Goal: Information Seeking & Learning: Learn about a topic

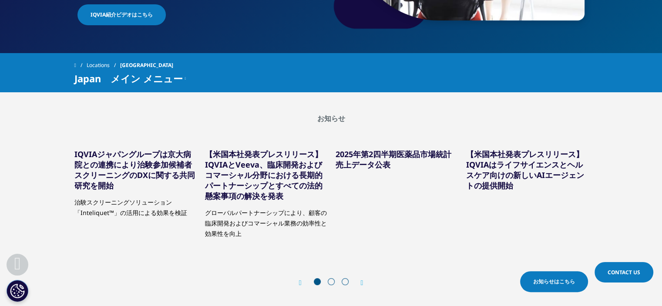
click at [346, 282] on span at bounding box center [345, 281] width 7 height 7
drag, startPoint x: 346, startPoint y: 282, endPoint x: 360, endPoint y: 281, distance: 14.4
click at [360, 281] on div "Prev お知らせはこちら Next" at bounding box center [331, 282] width 64 height 9
click at [361, 281] on icon "Next slide" at bounding box center [362, 282] width 3 height 7
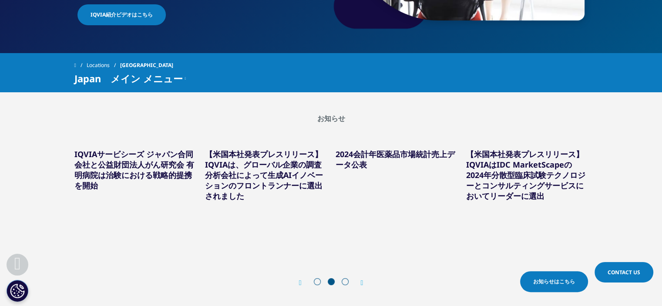
click at [361, 281] on icon "Next slide" at bounding box center [362, 282] width 3 height 7
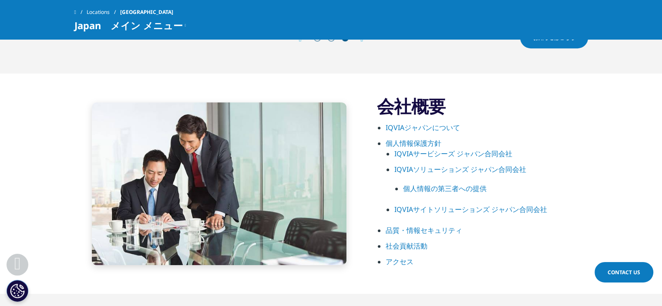
scroll to position [440, 0]
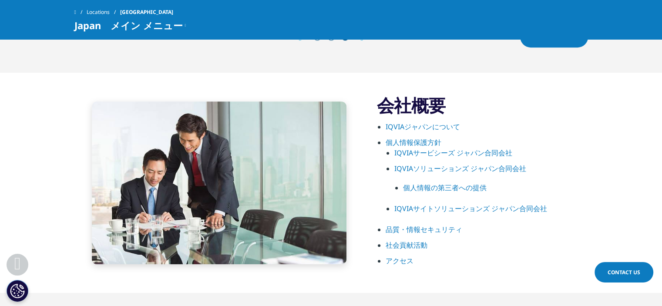
click at [423, 127] on link "IQVIAジャパンについて" at bounding box center [423, 127] width 74 height 10
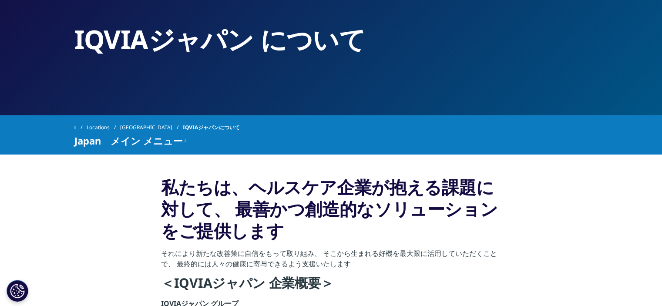
scroll to position [60, 0]
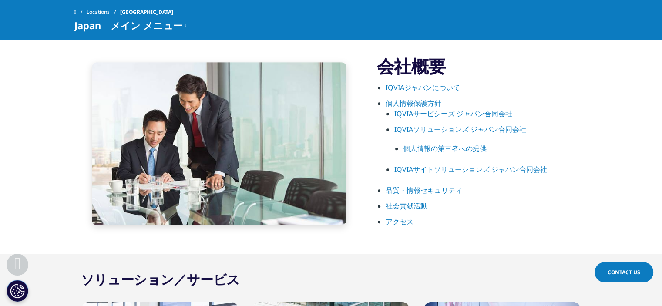
click at [435, 111] on link "IQVIAサービシーズ ジャパン合同会社" at bounding box center [453, 114] width 118 height 10
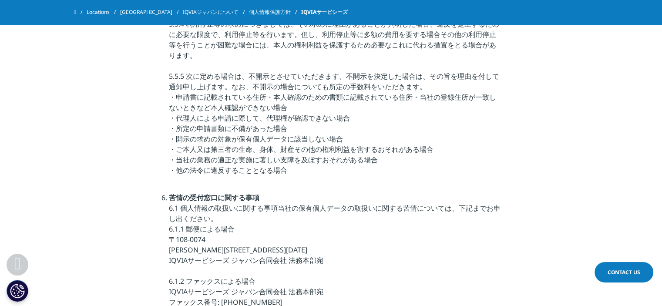
scroll to position [2480, 0]
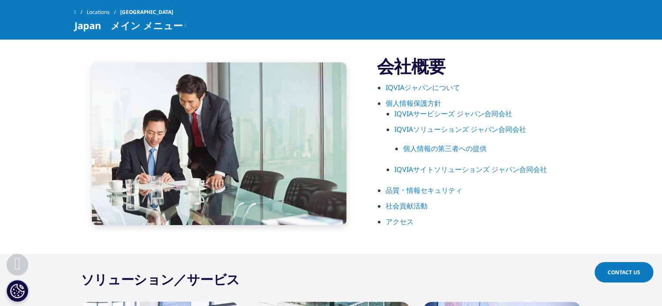
scroll to position [440, 0]
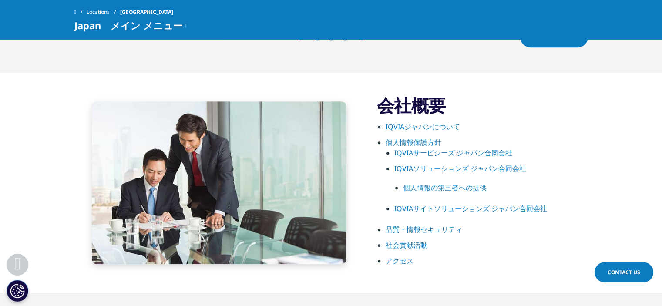
click at [466, 170] on link "IQVIAソリューションズ ジャパン合同会社" at bounding box center [460, 169] width 132 height 10
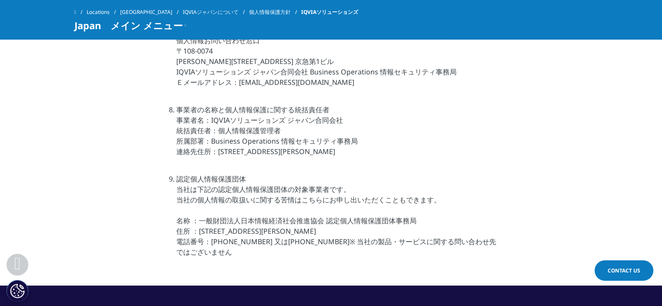
scroll to position [2744, 0]
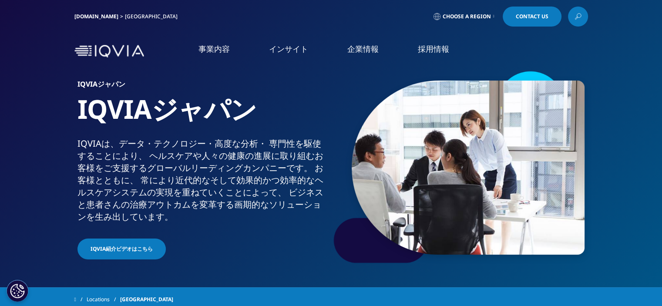
click at [45, 109] on link "IQVIAグループ" at bounding box center [121, 112] width 216 height 10
